Goal: Information Seeking & Learning: Learn about a topic

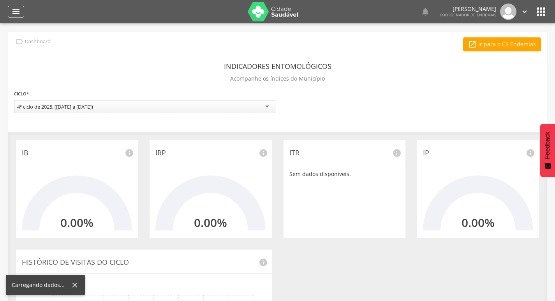
click at [12, 9] on icon "" at bounding box center [15, 11] width 9 height 9
click at [136, 31] on div " Usuários  Perfil do Usuário [PERSON_NAME] CPF: 000.000.000-00, [GEOGRAPHIC_D…" at bounding box center [277, 173] width 555 height 301
click at [11, 12] on div "" at bounding box center [16, 12] width 16 height 12
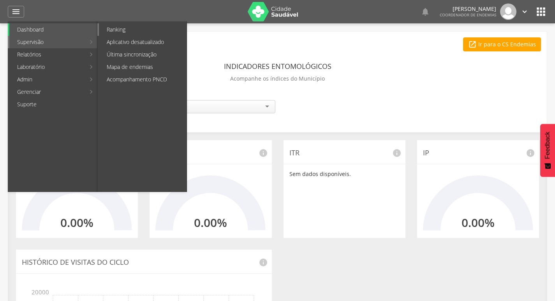
click at [133, 29] on link "Ranking" at bounding box center [143, 29] width 88 height 12
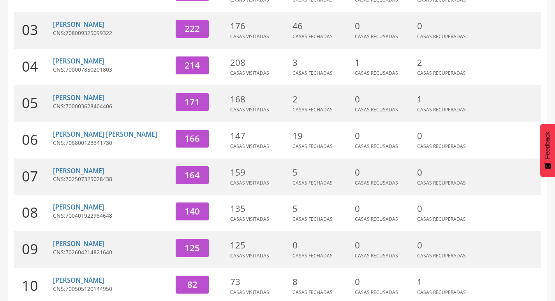
scroll to position [240, 0]
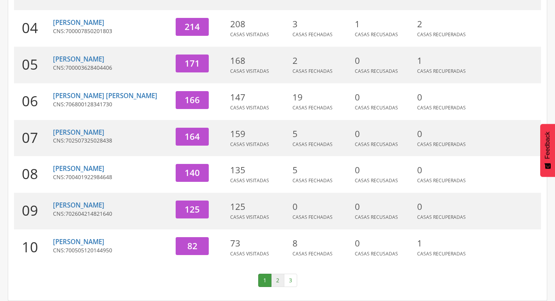
click at [280, 280] on link "2" at bounding box center [277, 280] width 13 height 13
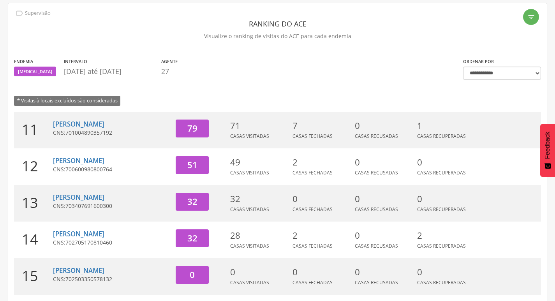
scroll to position [6, 0]
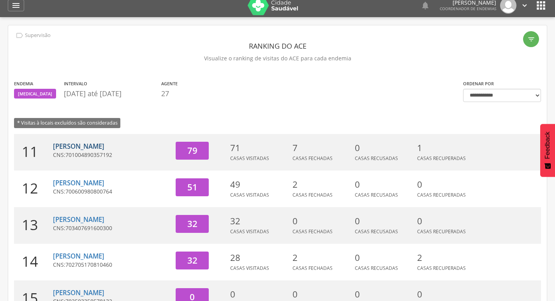
click at [69, 144] on link "[PERSON_NAME]" at bounding box center [78, 146] width 51 height 9
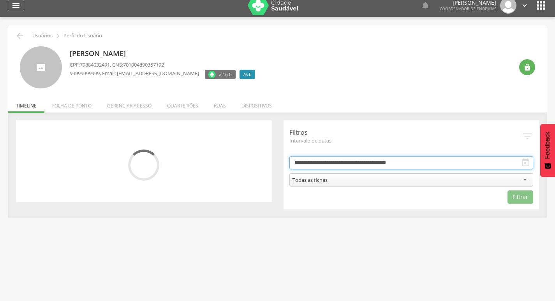
click at [352, 157] on input "**********" at bounding box center [411, 162] width 244 height 13
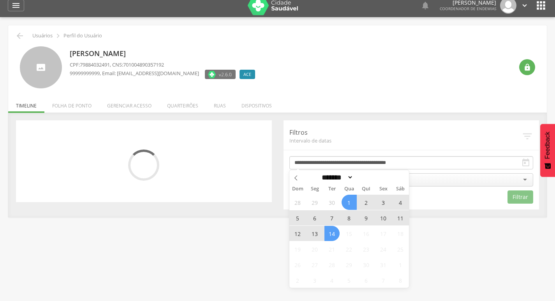
click at [313, 238] on span "13" at bounding box center [314, 233] width 15 height 15
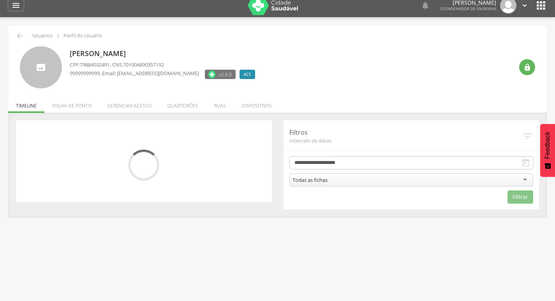
click at [356, 182] on div "Todas as fichas" at bounding box center [411, 179] width 244 height 13
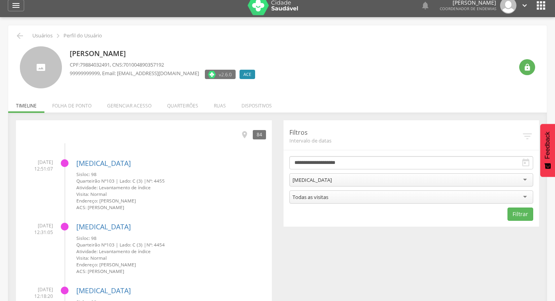
drag, startPoint x: 321, startPoint y: 236, endPoint x: 453, endPoint y: 219, distance: 133.5
click at [516, 214] on button "Filtrar" at bounding box center [520, 214] width 26 height 13
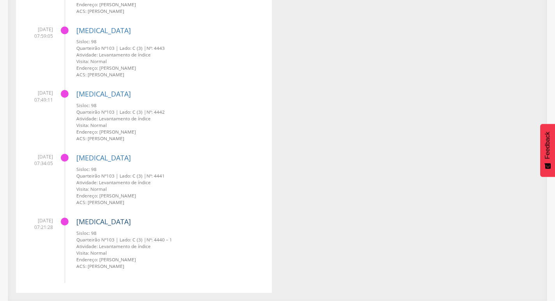
click at [88, 220] on link "[MEDICAL_DATA]" at bounding box center [103, 221] width 55 height 9
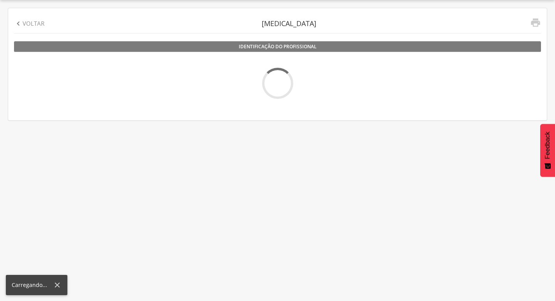
scroll to position [23, 0]
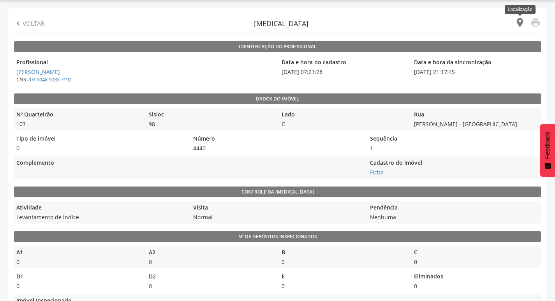
click at [516, 25] on icon "" at bounding box center [519, 22] width 11 height 11
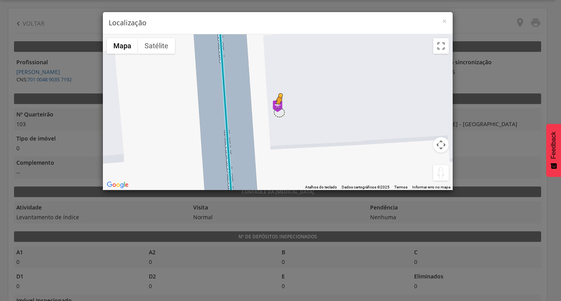
drag, startPoint x: 440, startPoint y: 172, endPoint x: 278, endPoint y: 112, distance: 172.8
click at [278, 112] on div "Pressione as teclas Alt + Enter para ativar o recurso de arrastar com o teclado…" at bounding box center [278, 112] width 350 height 156
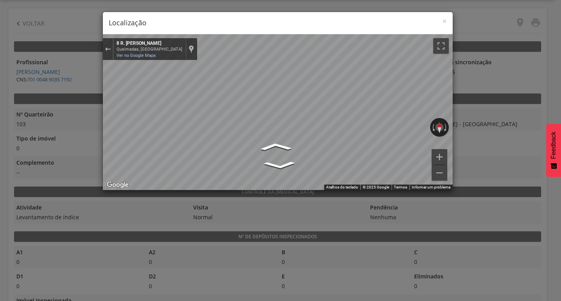
click at [441, 20] on h4 "Localização" at bounding box center [278, 23] width 338 height 10
click at [443, 20] on span "×" at bounding box center [444, 21] width 5 height 11
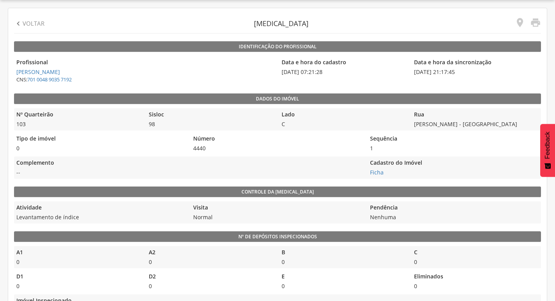
click at [16, 28] on div " Voltar" at bounding box center [29, 23] width 30 height 19
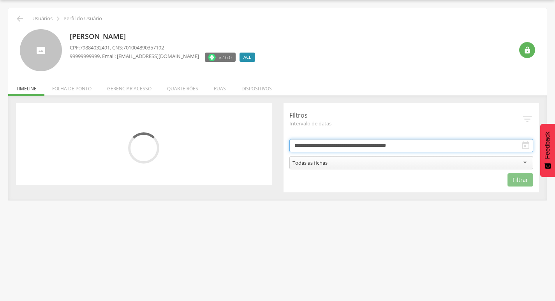
drag, startPoint x: 447, startPoint y: 143, endPoint x: 412, endPoint y: 153, distance: 36.7
click at [447, 143] on input "**********" at bounding box center [411, 145] width 244 height 13
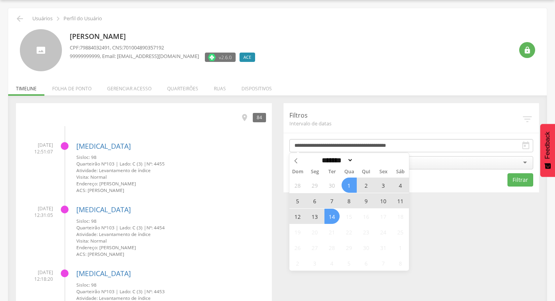
click at [316, 215] on span "13" at bounding box center [314, 216] width 15 height 15
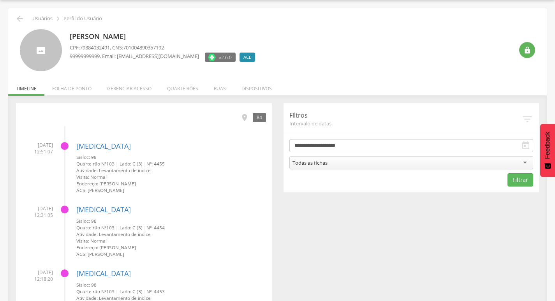
click at [356, 160] on div "Todas as fichas" at bounding box center [411, 162] width 244 height 13
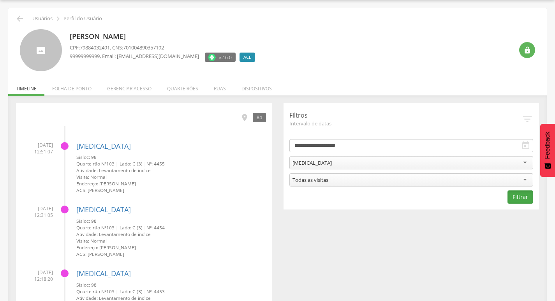
click at [516, 193] on button "Filtrar" at bounding box center [520, 196] width 26 height 13
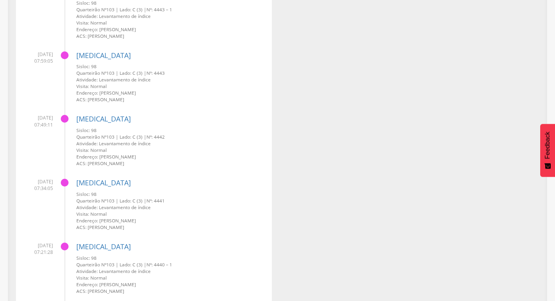
scroll to position [1670, 0]
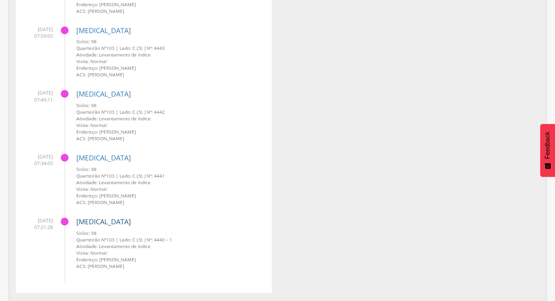
click at [97, 221] on link "[MEDICAL_DATA]" at bounding box center [103, 221] width 55 height 9
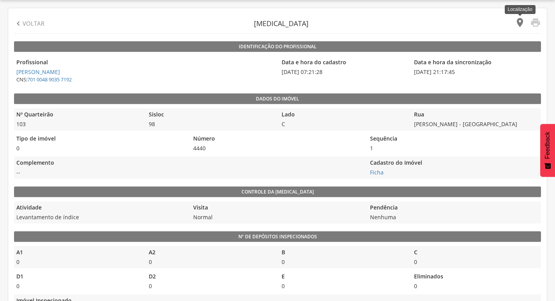
click at [521, 23] on icon "" at bounding box center [519, 22] width 11 height 11
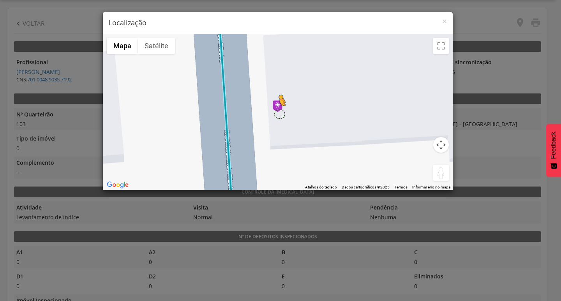
drag, startPoint x: 436, startPoint y: 177, endPoint x: 280, endPoint y: 114, distance: 169.1
click at [280, 114] on div "Pressione as teclas Alt + Enter para ativar o recurso de arrastar com o teclado…" at bounding box center [278, 112] width 350 height 156
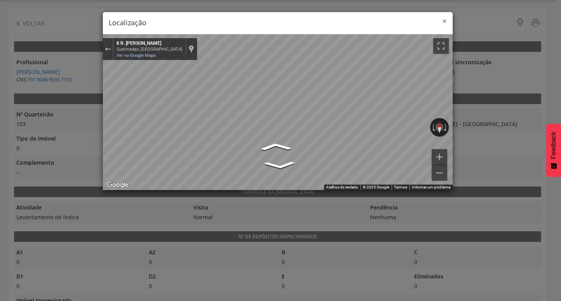
click at [443, 21] on span "×" at bounding box center [444, 21] width 5 height 11
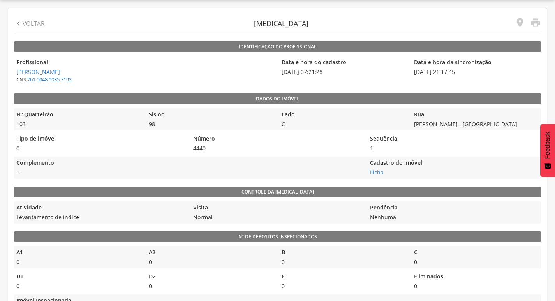
click at [34, 25] on p "Voltar" at bounding box center [34, 23] width 22 height 8
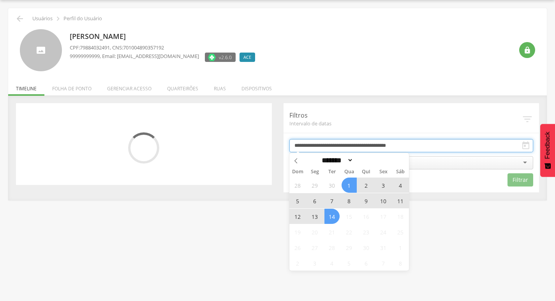
click at [354, 146] on input "**********" at bounding box center [411, 145] width 244 height 13
click at [321, 214] on span "13" at bounding box center [314, 216] width 15 height 15
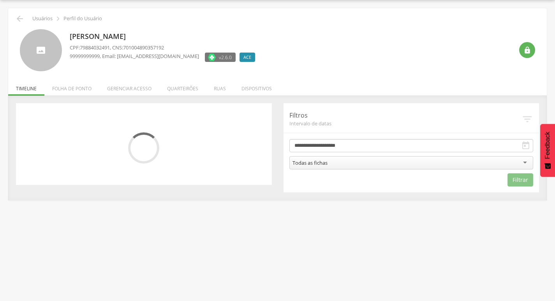
drag, startPoint x: 368, startPoint y: 158, endPoint x: 368, endPoint y: 164, distance: 6.2
click at [368, 158] on div "Todas as fichas" at bounding box center [411, 162] width 244 height 13
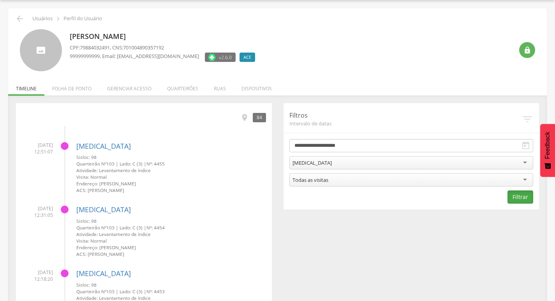
click at [521, 200] on button "Filtrar" at bounding box center [520, 196] width 26 height 13
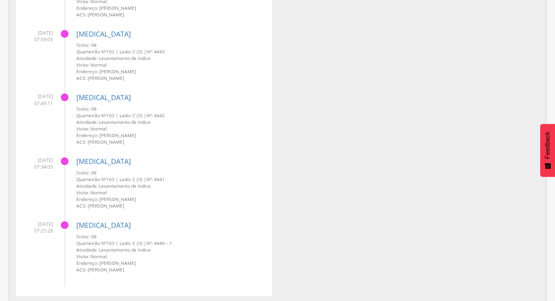
scroll to position [1670, 0]
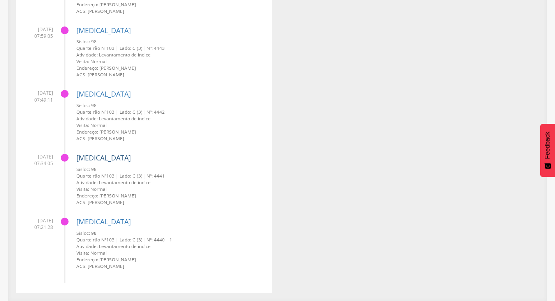
click at [91, 155] on link "[MEDICAL_DATA]" at bounding box center [103, 157] width 55 height 9
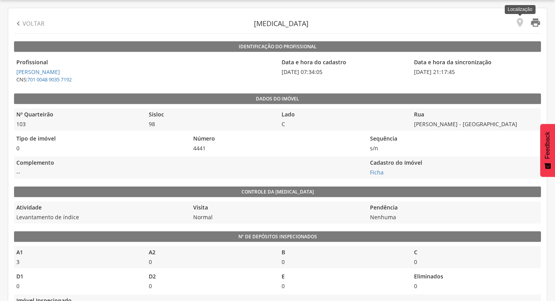
click at [524, 25] on icon "" at bounding box center [519, 22] width 11 height 11
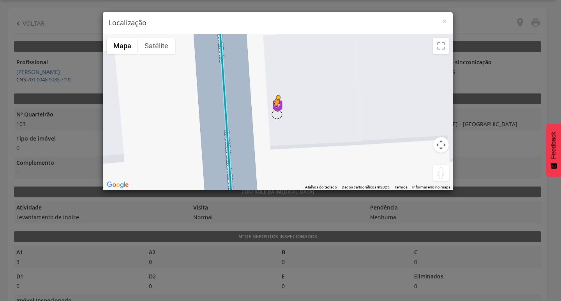
drag, startPoint x: 439, startPoint y: 171, endPoint x: 277, endPoint y: 114, distance: 171.4
click at [277, 114] on div "Pressione as teclas Alt + Enter para ativar o recurso de arrastar com o teclado…" at bounding box center [278, 112] width 350 height 156
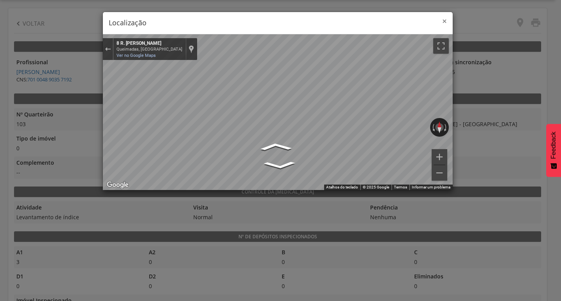
click at [443, 21] on span "×" at bounding box center [444, 21] width 5 height 11
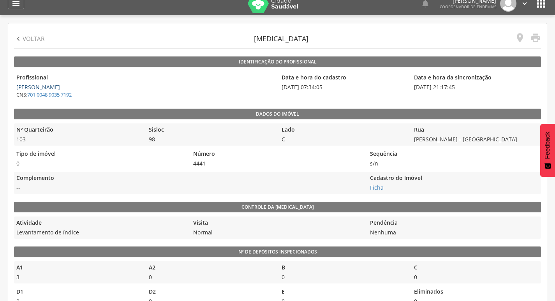
scroll to position [0, 0]
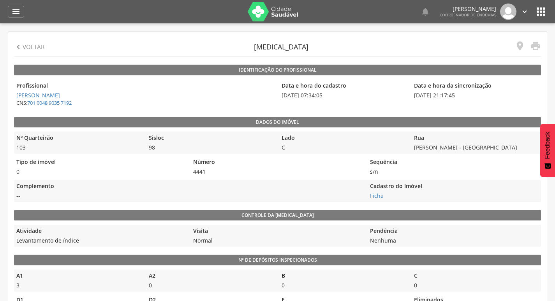
click at [27, 47] on p "Voltar" at bounding box center [34, 47] width 22 height 8
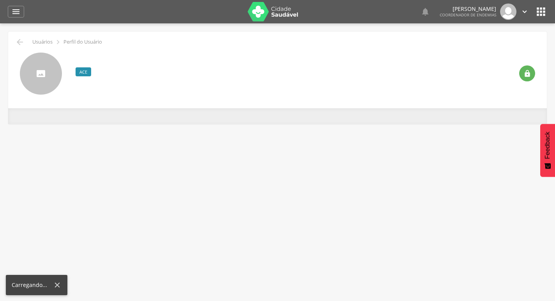
scroll to position [23, 0]
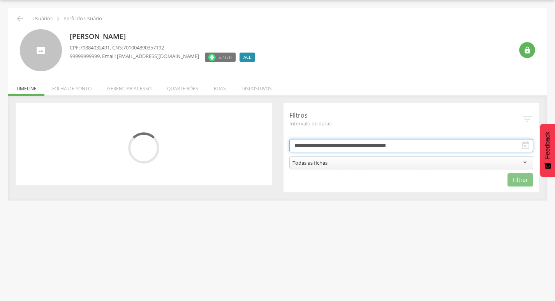
click at [339, 142] on input "**********" at bounding box center [411, 145] width 244 height 13
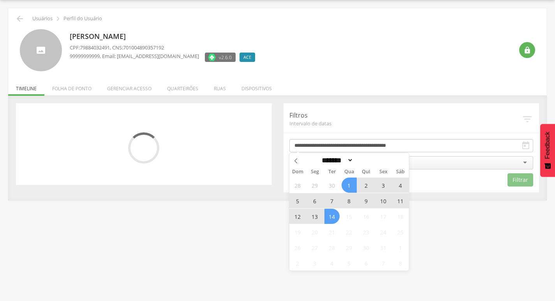
click at [319, 215] on span "13" at bounding box center [314, 216] width 15 height 15
type input "**********"
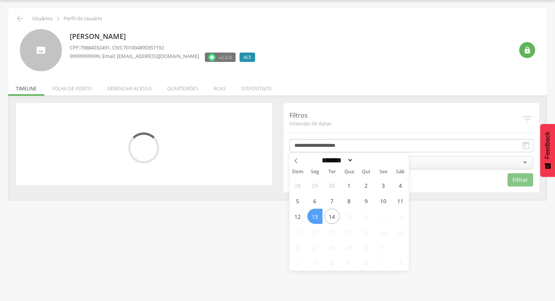
click at [318, 215] on span "13" at bounding box center [314, 216] width 15 height 15
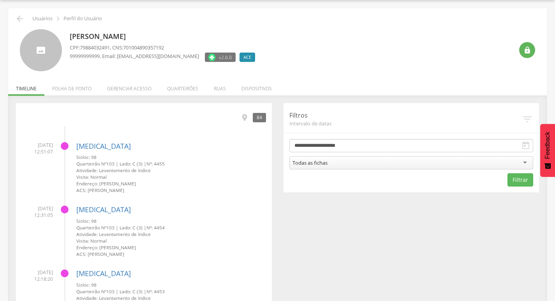
click at [368, 166] on div "Todas as fichas" at bounding box center [411, 162] width 244 height 13
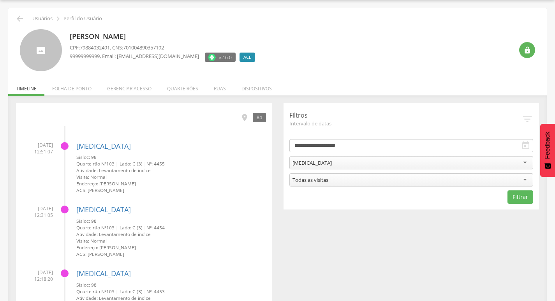
drag, startPoint x: 326, startPoint y: 219, endPoint x: 445, endPoint y: 194, distance: 121.8
click at [519, 198] on button "Filtrar" at bounding box center [520, 196] width 26 height 13
click at [248, 118] on icon "" at bounding box center [244, 117] width 9 height 9
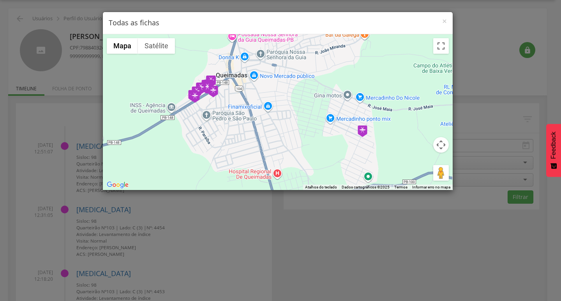
click at [447, 21] on div "× Todas as fichas" at bounding box center [278, 23] width 350 height 22
drag, startPoint x: 442, startPoint y: 23, endPoint x: 412, endPoint y: 72, distance: 57.3
click at [412, 72] on div "× Todas as fichas ← Mover para a esquerda → Mover para a direita ↑ Mover para c…" at bounding box center [277, 101] width 350 height 179
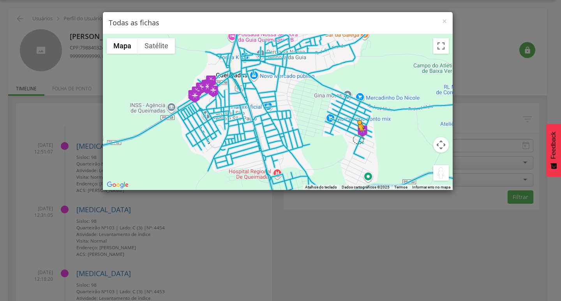
drag, startPoint x: 438, startPoint y: 173, endPoint x: 358, endPoint y: 139, distance: 87.7
click at [358, 139] on div "Pressione as teclas Alt + Enter para ativar o recurso de arrastar com o teclado…" at bounding box center [278, 112] width 350 height 156
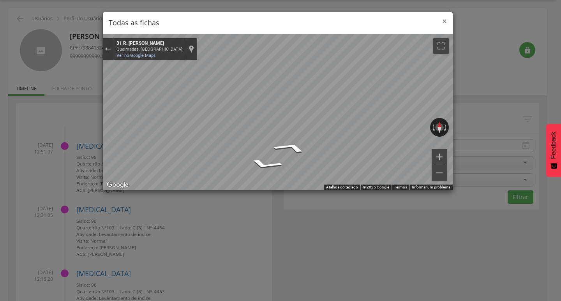
click at [442, 21] on span "×" at bounding box center [444, 21] width 5 height 11
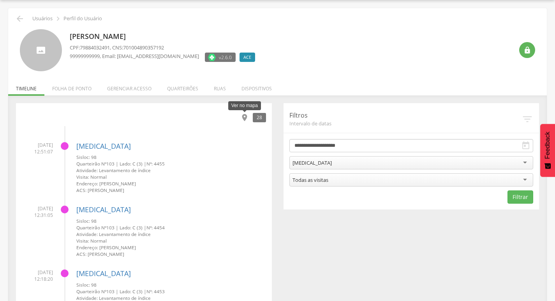
click at [246, 117] on icon "" at bounding box center [244, 117] width 9 height 9
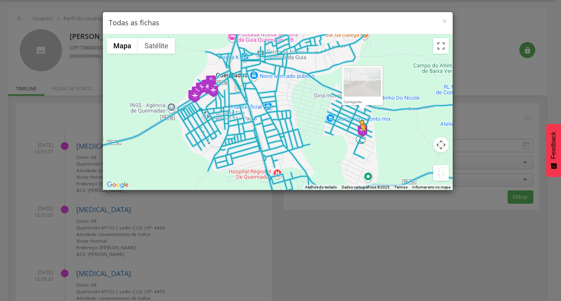
drag, startPoint x: 440, startPoint y: 171, endPoint x: 360, endPoint y: 139, distance: 86.1
click at [360, 139] on div "Pressione as teclas Alt + Enter para ativar o recurso de arrastar com o teclado…" at bounding box center [278, 112] width 350 height 156
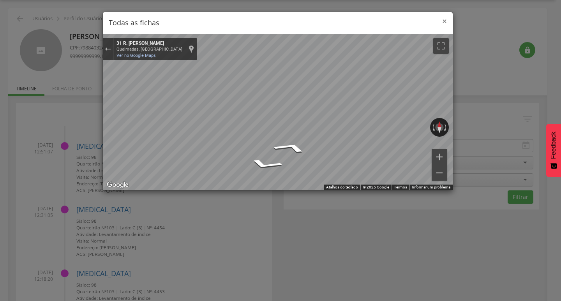
click at [445, 18] on span "×" at bounding box center [444, 21] width 5 height 11
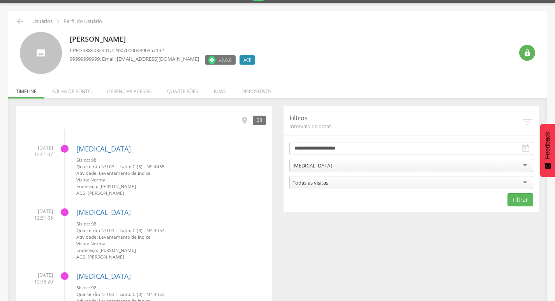
scroll to position [0, 0]
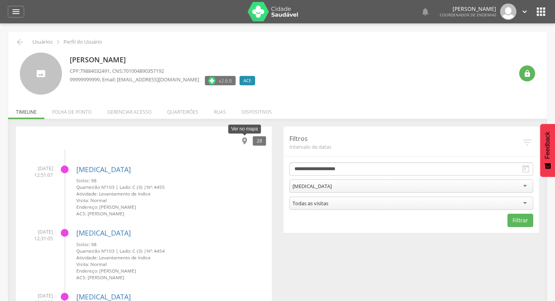
click at [243, 138] on icon "" at bounding box center [244, 141] width 9 height 9
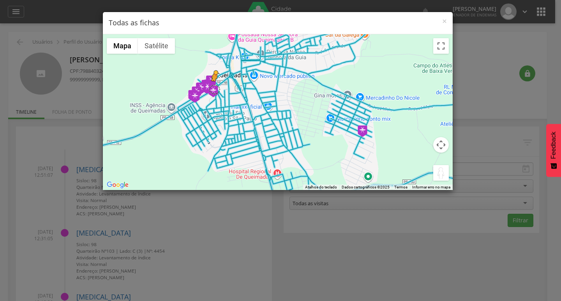
drag, startPoint x: 434, startPoint y: 168, endPoint x: 214, endPoint y: 89, distance: 234.1
click at [214, 89] on div "Pressione as teclas Alt + Enter para ativar o recurso de arrastar com o teclado…" at bounding box center [278, 112] width 350 height 156
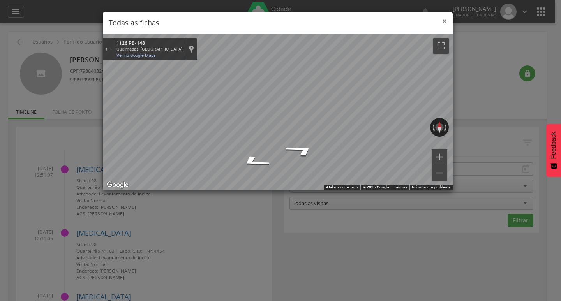
click at [446, 22] on span "×" at bounding box center [444, 21] width 5 height 11
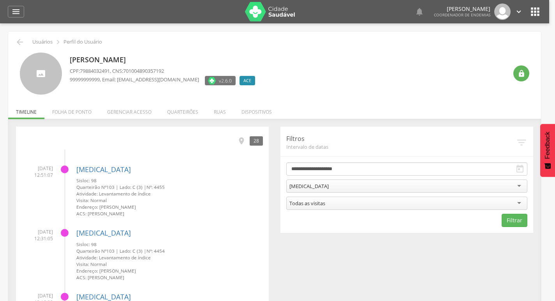
click at [340, 87] on div "[PERSON_NAME] CPF: 79884032491 , CNS: 701004890357192 99999999999 , Email: [EMA…" at bounding box center [289, 74] width 438 height 42
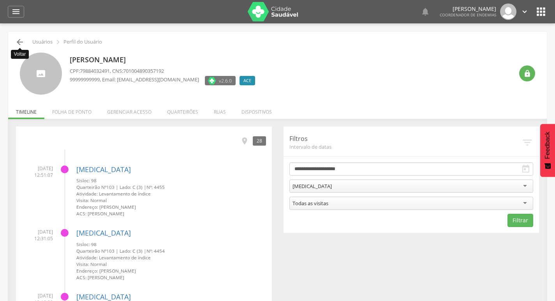
click at [16, 42] on icon "" at bounding box center [19, 41] width 9 height 9
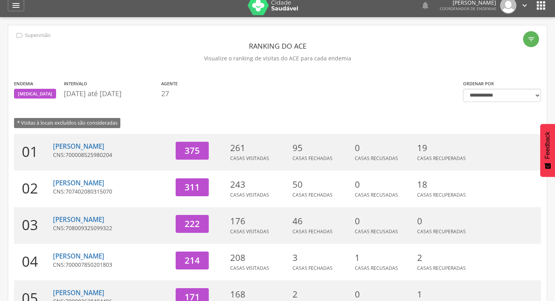
click at [520, 9] on div " Configurações Sair" at bounding box center [512, 5] width 33 height 16
click at [523, 7] on icon "" at bounding box center [524, 5] width 9 height 9
click at [493, 36] on link "Sair" at bounding box center [498, 39] width 62 height 10
